Goal: Communication & Community: Answer question/provide support

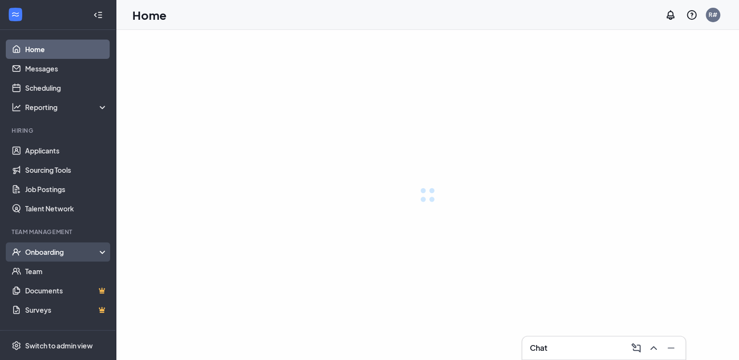
click at [50, 254] on div "Onboarding" at bounding box center [66, 252] width 83 height 10
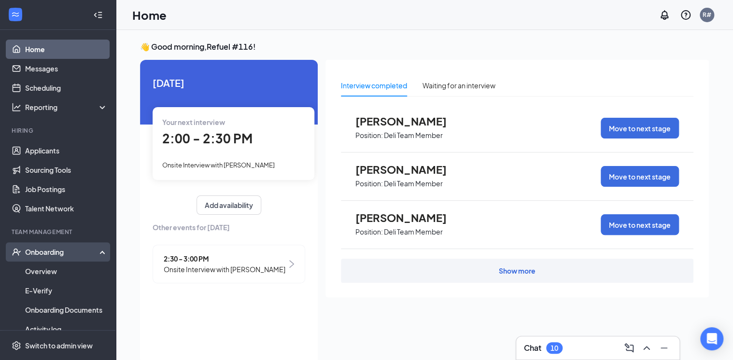
click at [50, 256] on div "Onboarding" at bounding box center [62, 252] width 74 height 10
click at [52, 255] on div "Onboarding" at bounding box center [62, 252] width 74 height 10
click at [39, 269] on link "Overview" at bounding box center [66, 271] width 83 height 19
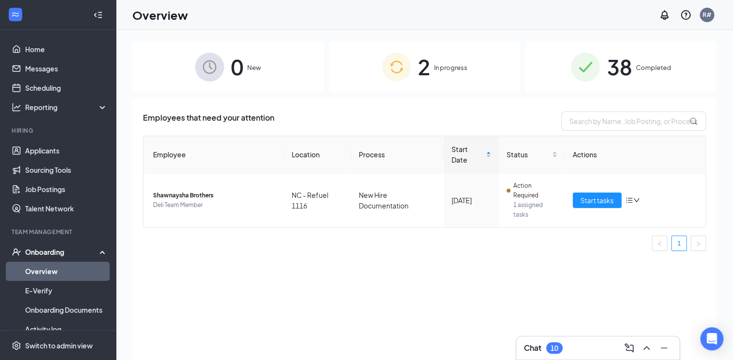
click at [445, 68] on span "In progress" at bounding box center [450, 68] width 33 height 10
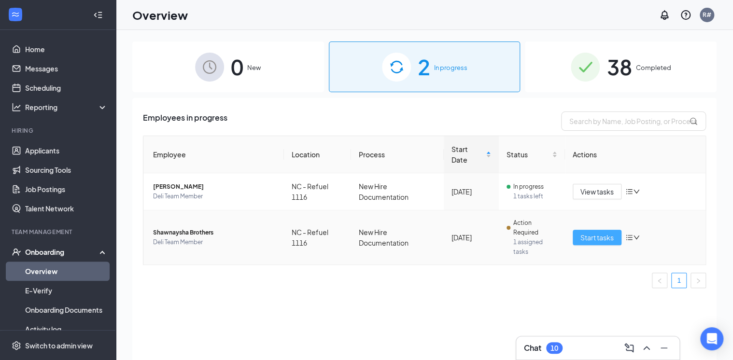
click at [613, 239] on span "Start tasks" at bounding box center [597, 237] width 33 height 11
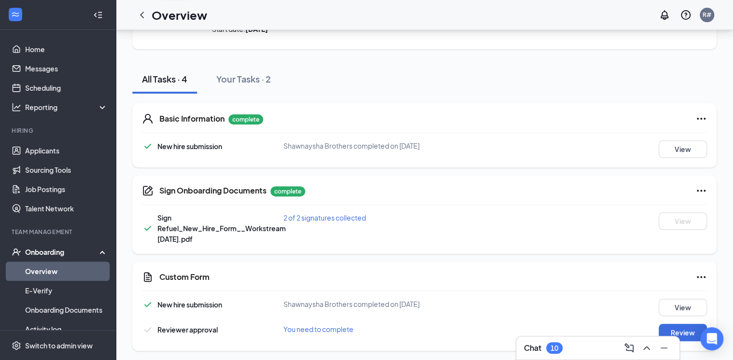
scroll to position [79, 0]
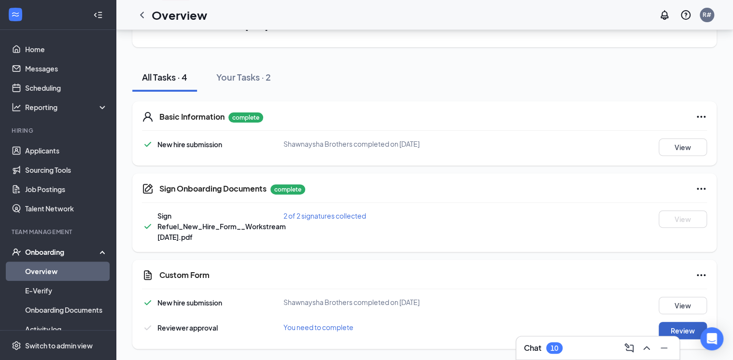
click at [680, 330] on button "Review" at bounding box center [683, 330] width 48 height 17
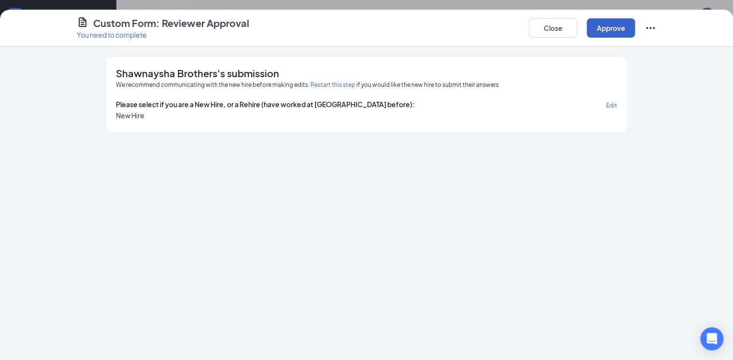
click at [611, 33] on button "Approve" at bounding box center [611, 27] width 48 height 19
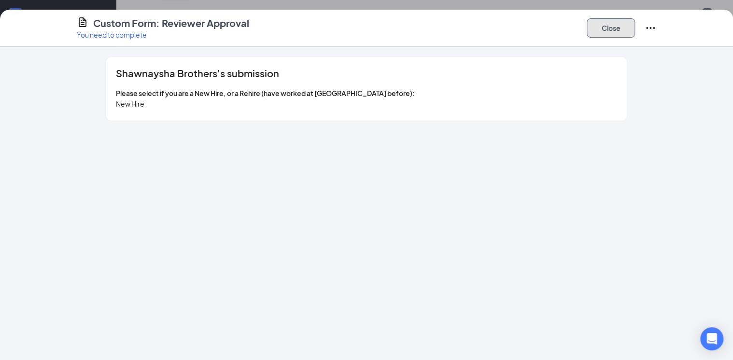
click at [612, 32] on button "Close" at bounding box center [611, 27] width 48 height 19
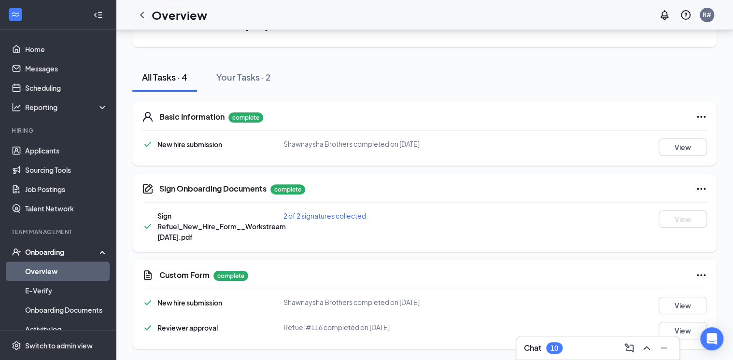
click at [573, 347] on div "Chat 10" at bounding box center [598, 348] width 148 height 15
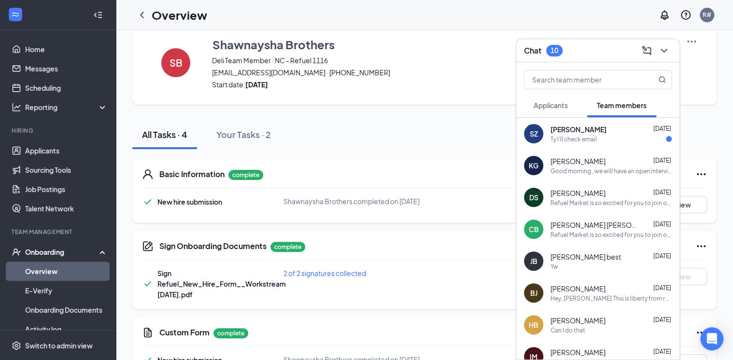
scroll to position [0, 0]
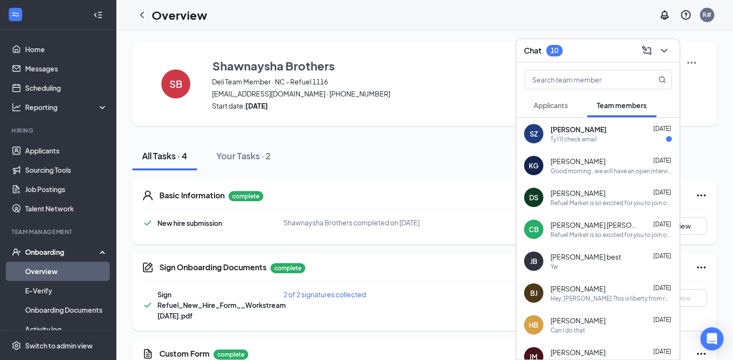
click at [442, 133] on div "SB Shawnaysha Brothers Deli Team Member · NC - Refuel 1116 [EMAIL_ADDRESS][DOMA…" at bounding box center [424, 235] width 585 height 387
click at [489, 146] on div "All Tasks · 4 Your Tasks · 2" at bounding box center [424, 156] width 585 height 29
click at [667, 49] on icon "ChevronDown" at bounding box center [665, 51] width 12 height 12
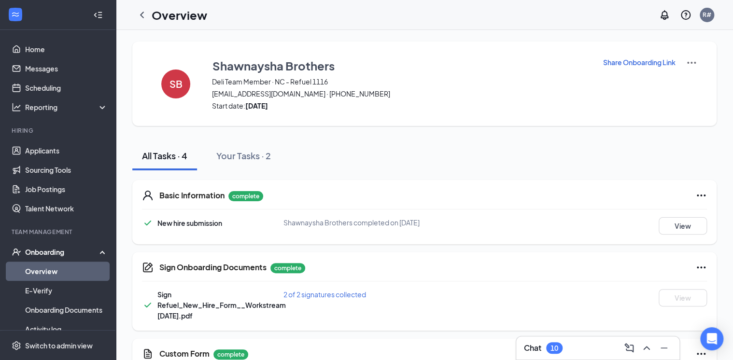
click at [699, 354] on icon "Ellipses" at bounding box center [702, 354] width 12 height 12
click at [55, 251] on div "Onboarding" at bounding box center [62, 252] width 74 height 10
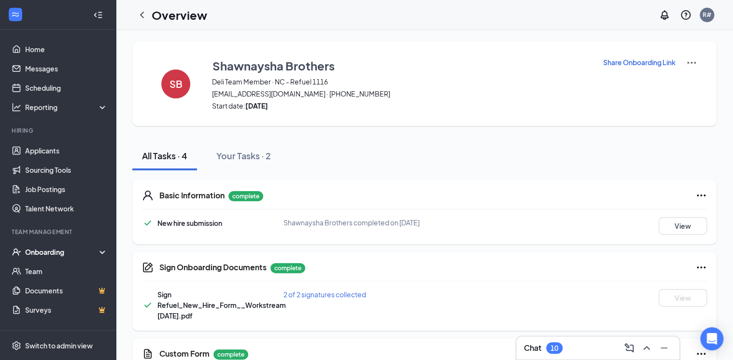
click at [44, 253] on div "Onboarding" at bounding box center [62, 252] width 74 height 10
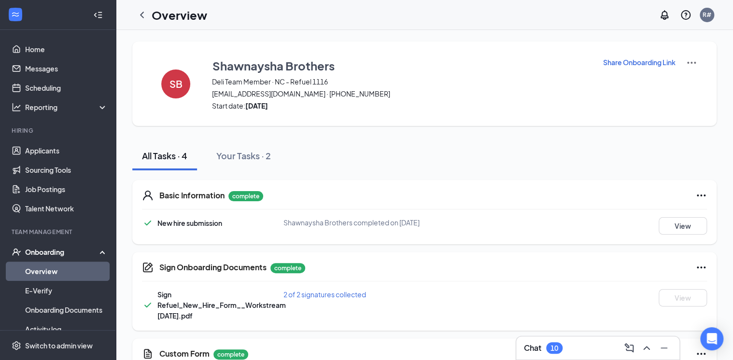
click at [37, 267] on link "Overview" at bounding box center [66, 271] width 83 height 19
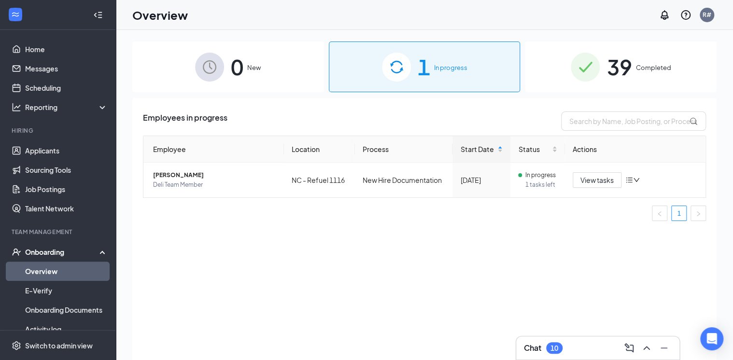
click at [647, 62] on div "39 Completed" at bounding box center [621, 67] width 192 height 51
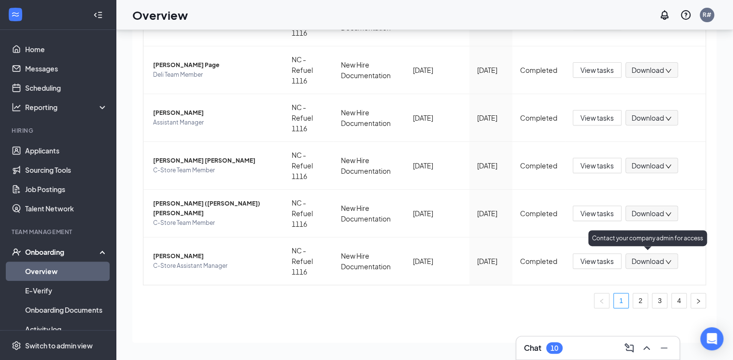
scroll to position [43, 0]
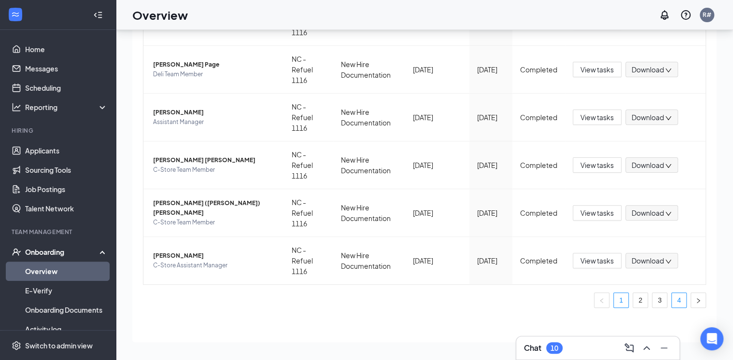
click at [674, 301] on link "4" at bounding box center [679, 300] width 14 height 14
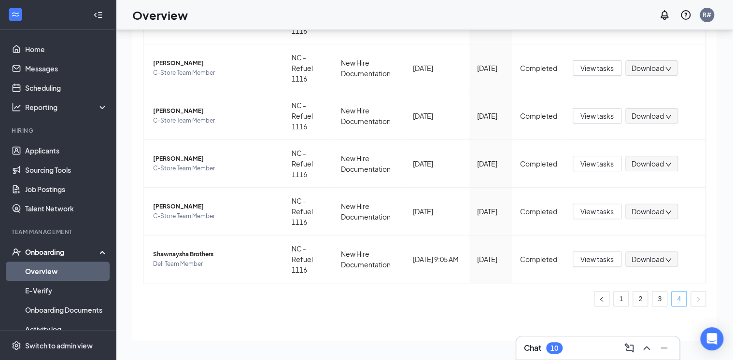
scroll to position [276, 0]
click at [175, 159] on span "[PERSON_NAME]" at bounding box center [214, 160] width 123 height 10
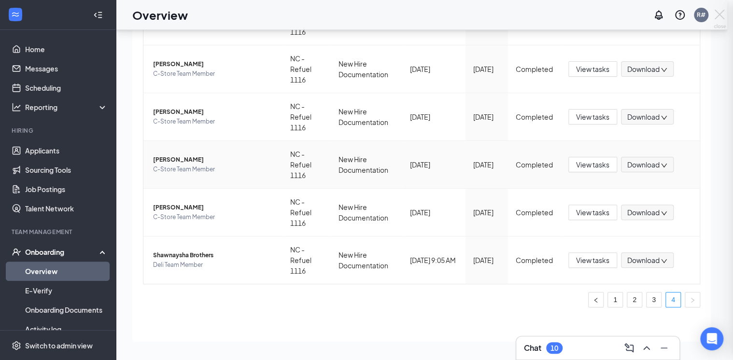
click at [163, 169] on div at bounding box center [366, 180] width 733 height 360
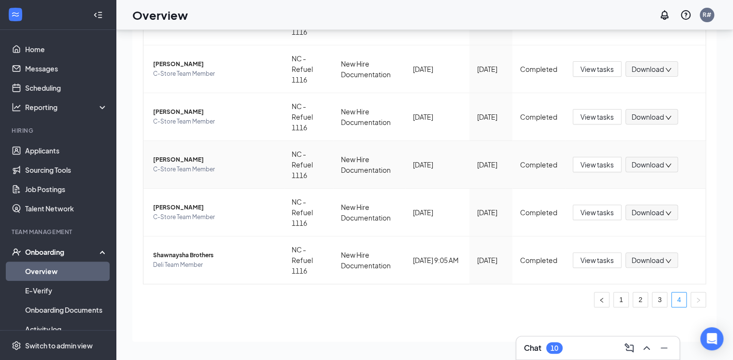
click at [183, 159] on span "[PERSON_NAME]" at bounding box center [214, 160] width 123 height 10
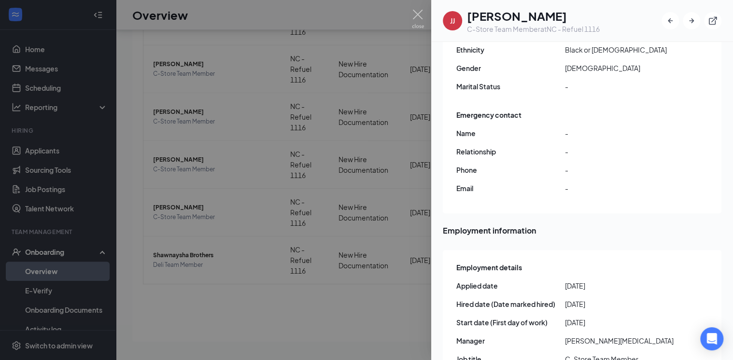
scroll to position [47, 0]
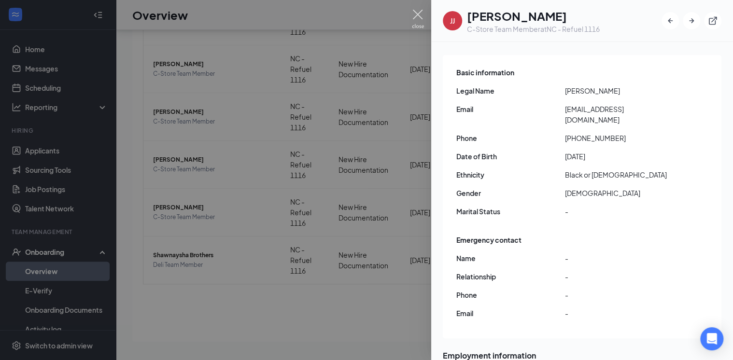
click at [417, 15] on img at bounding box center [418, 19] width 12 height 19
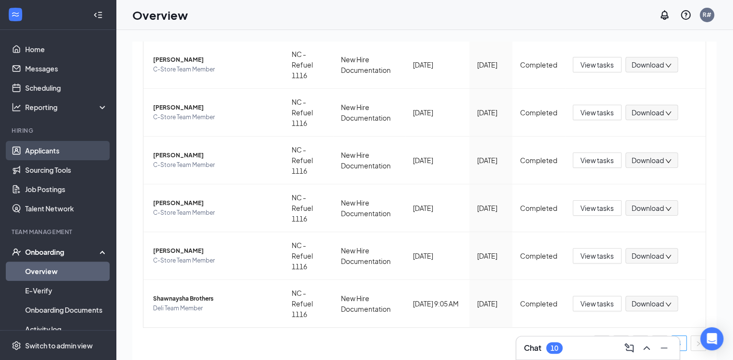
click at [44, 147] on link "Applicants" at bounding box center [66, 150] width 83 height 19
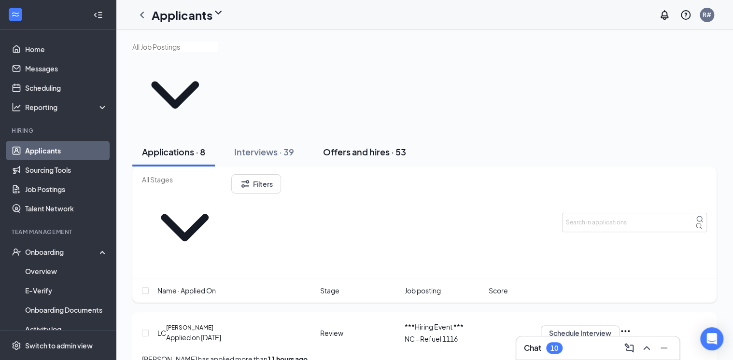
click at [364, 146] on div "Offers and hires · 53" at bounding box center [364, 152] width 83 height 12
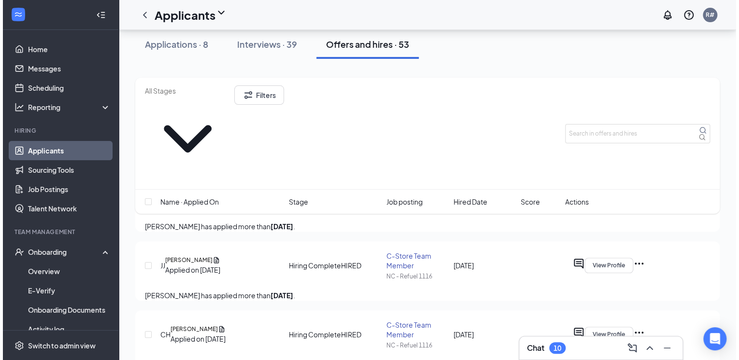
scroll to position [155, 0]
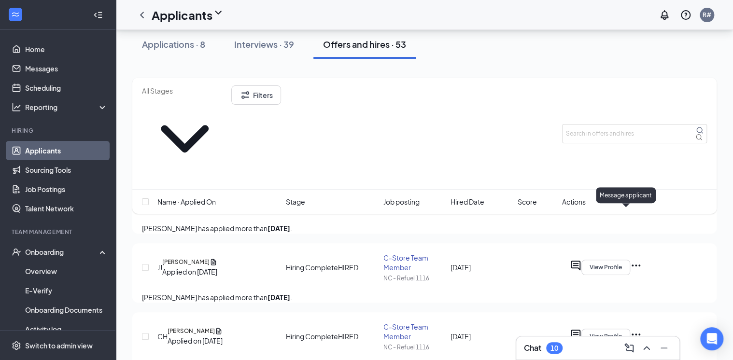
click at [582, 260] on icon "ActiveChat" at bounding box center [576, 266] width 12 height 12
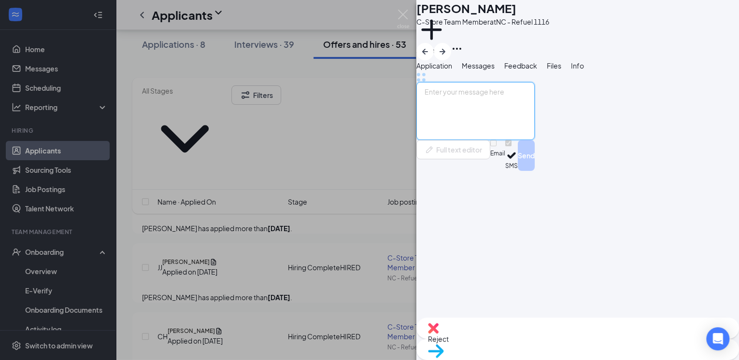
click at [473, 140] on textarea at bounding box center [475, 111] width 118 height 58
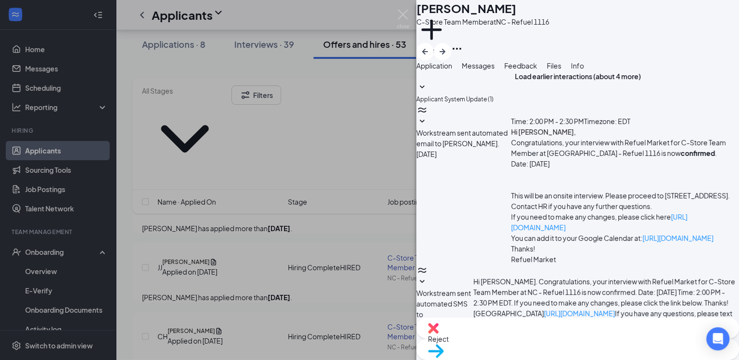
type textarea "good morning, please complete paycor"
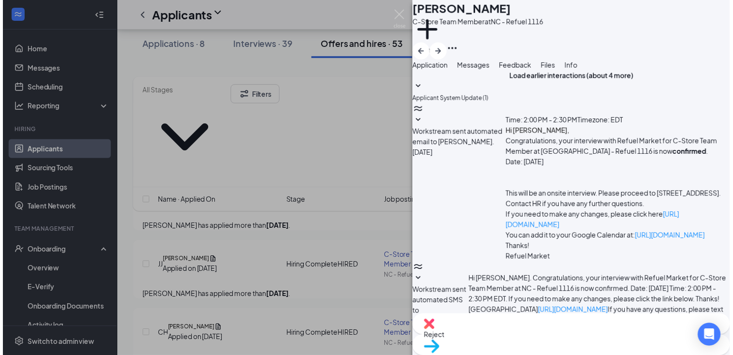
scroll to position [284, 0]
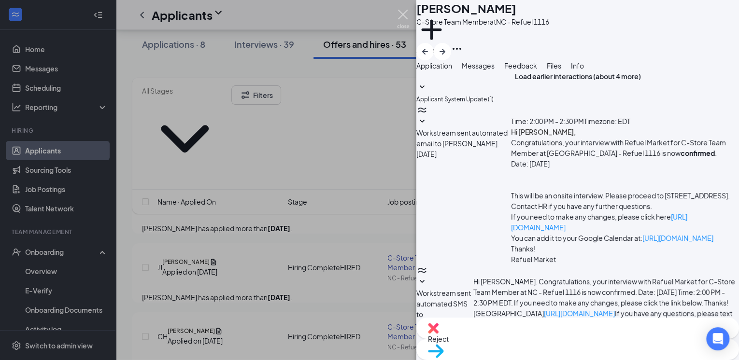
click at [403, 16] on img at bounding box center [403, 19] width 12 height 19
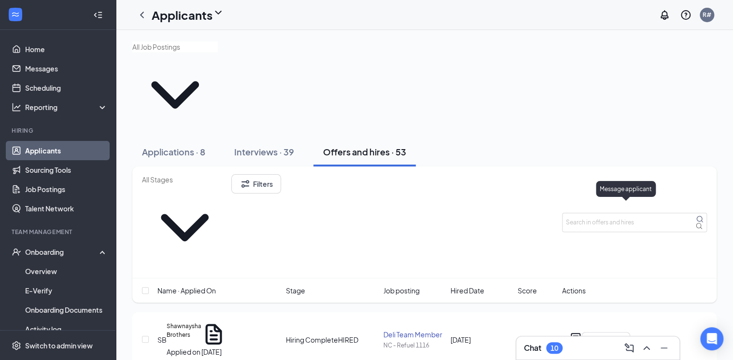
click at [581, 333] on icon "ActiveChat" at bounding box center [576, 338] width 10 height 10
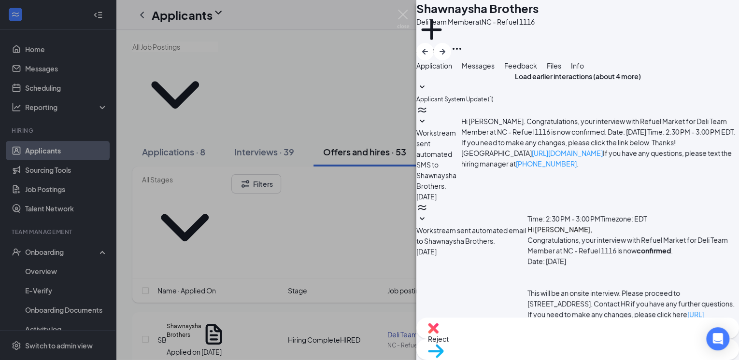
scroll to position [232, 0]
type textarea "please look for two emails one from edge and the other one from paycor once com…"
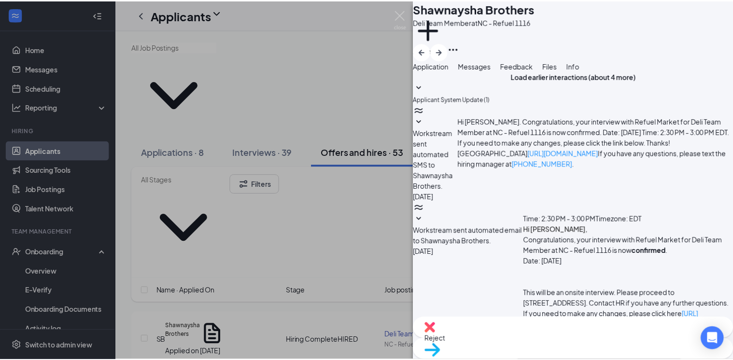
scroll to position [305, 0]
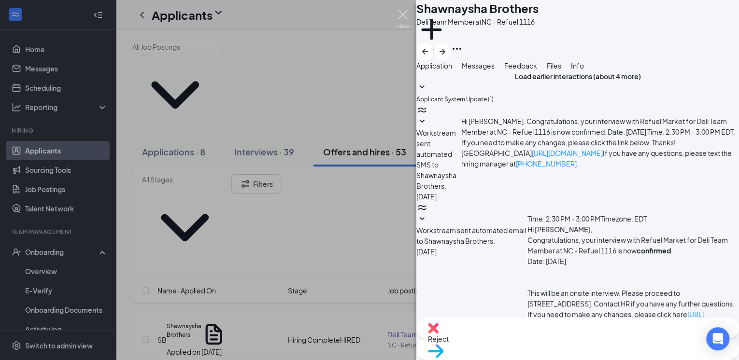
click at [403, 14] on img at bounding box center [403, 19] width 12 height 19
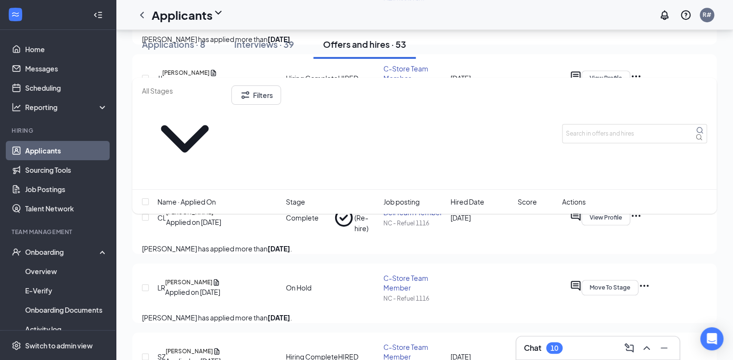
scroll to position [116, 0]
